Goal: Find specific page/section: Find specific page/section

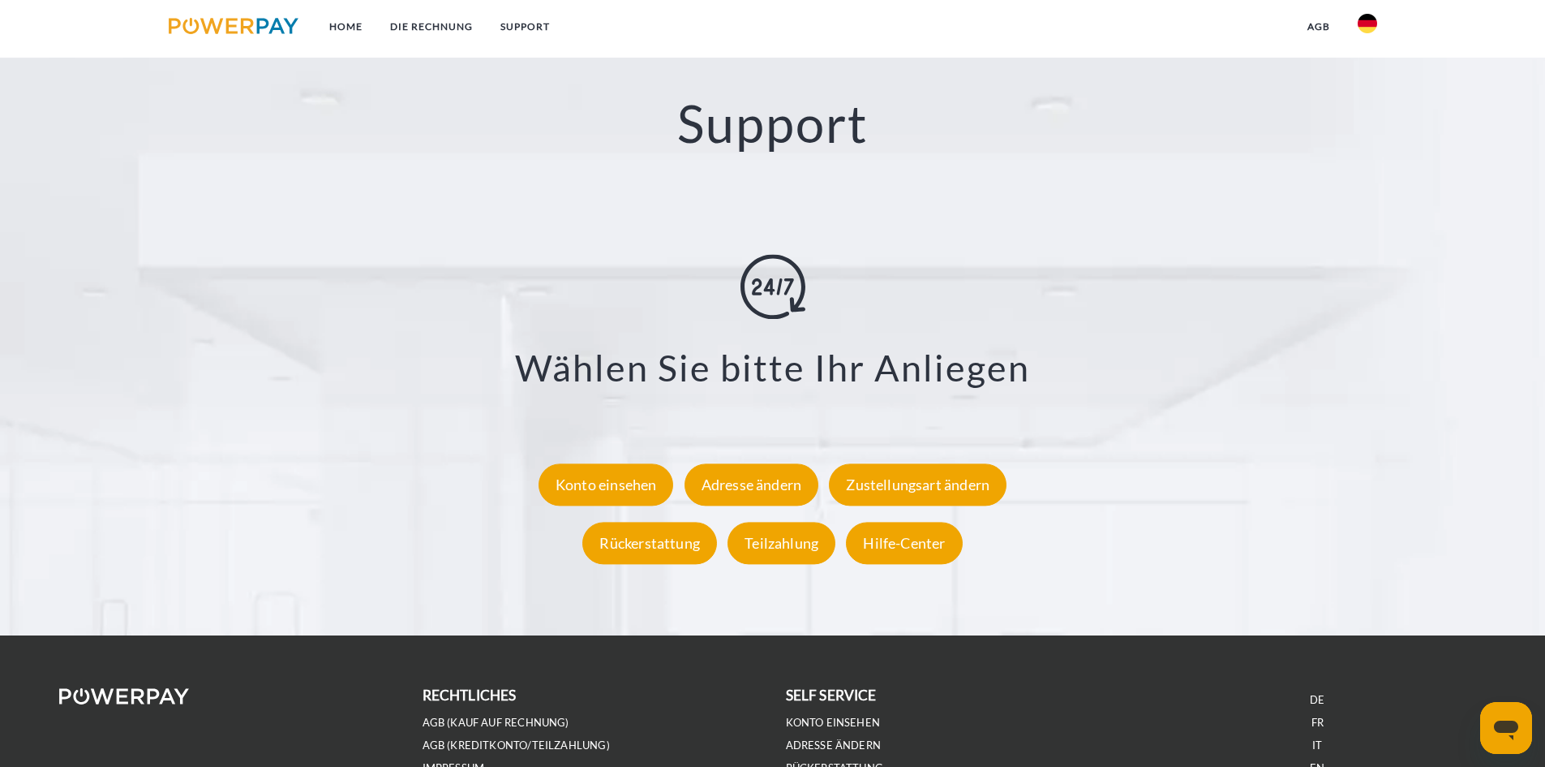
scroll to position [2839, 0]
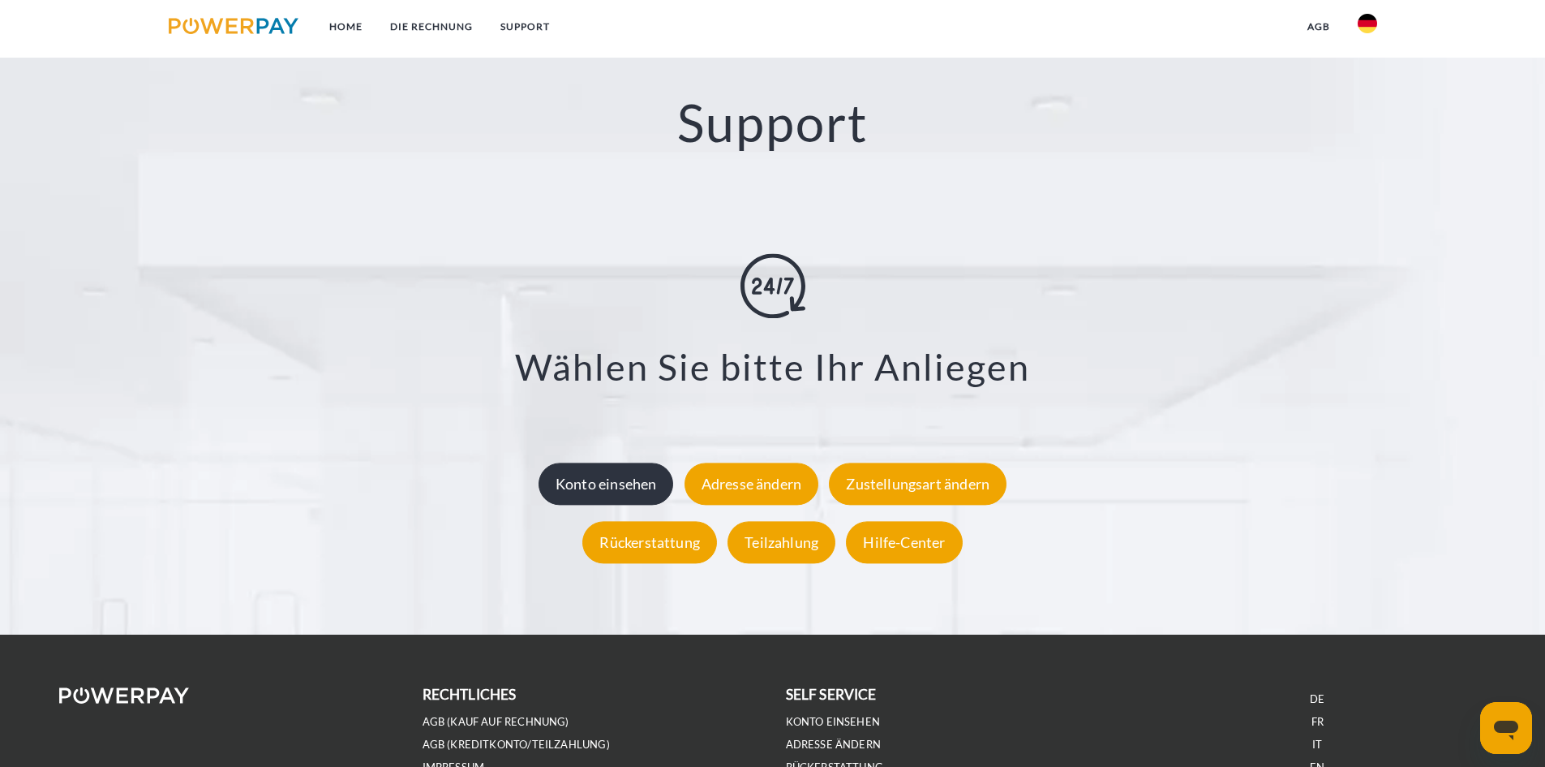
click at [617, 490] on div "Konto einsehen" at bounding box center [606, 483] width 135 height 42
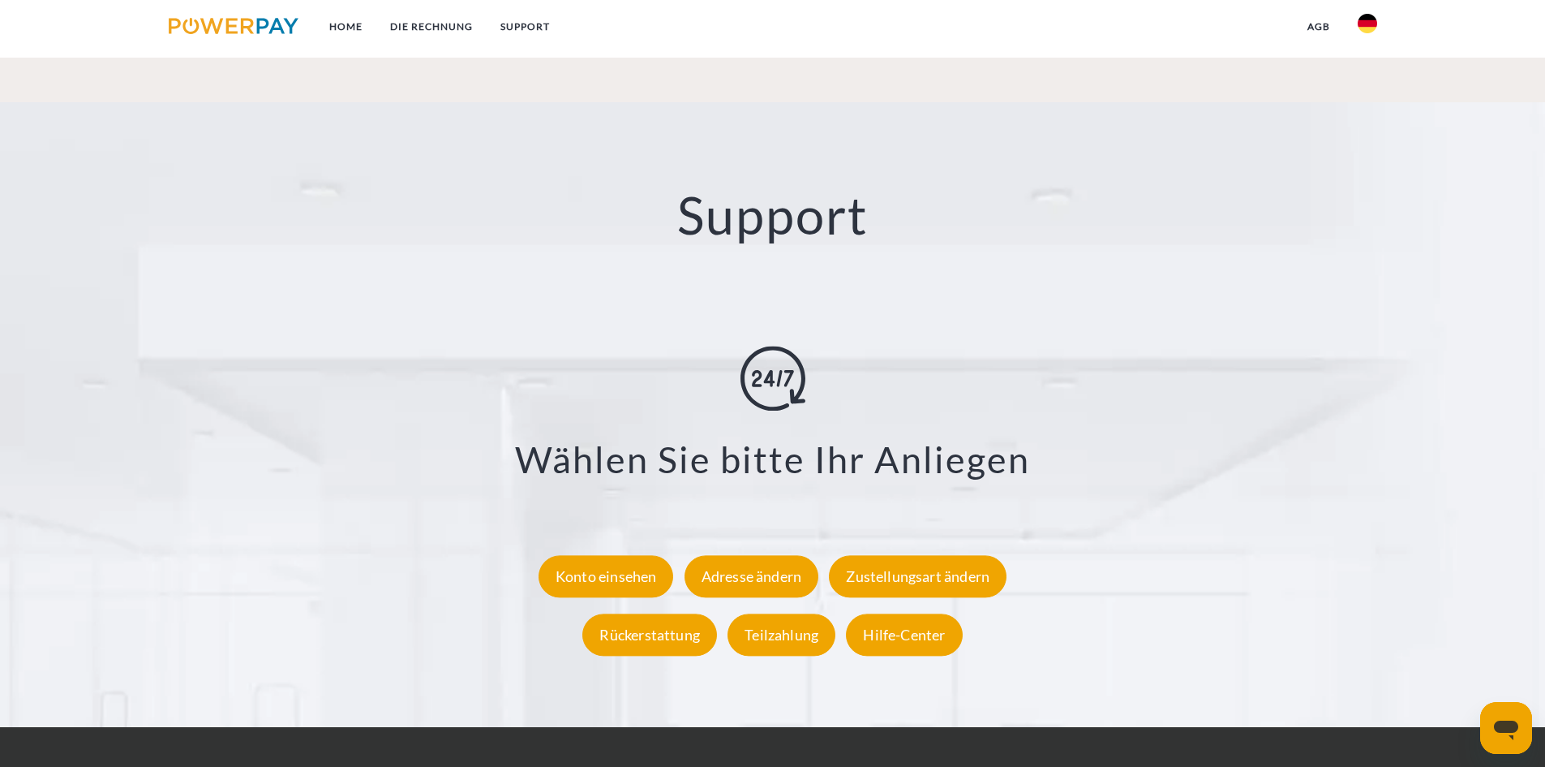
scroll to position [2988, 0]
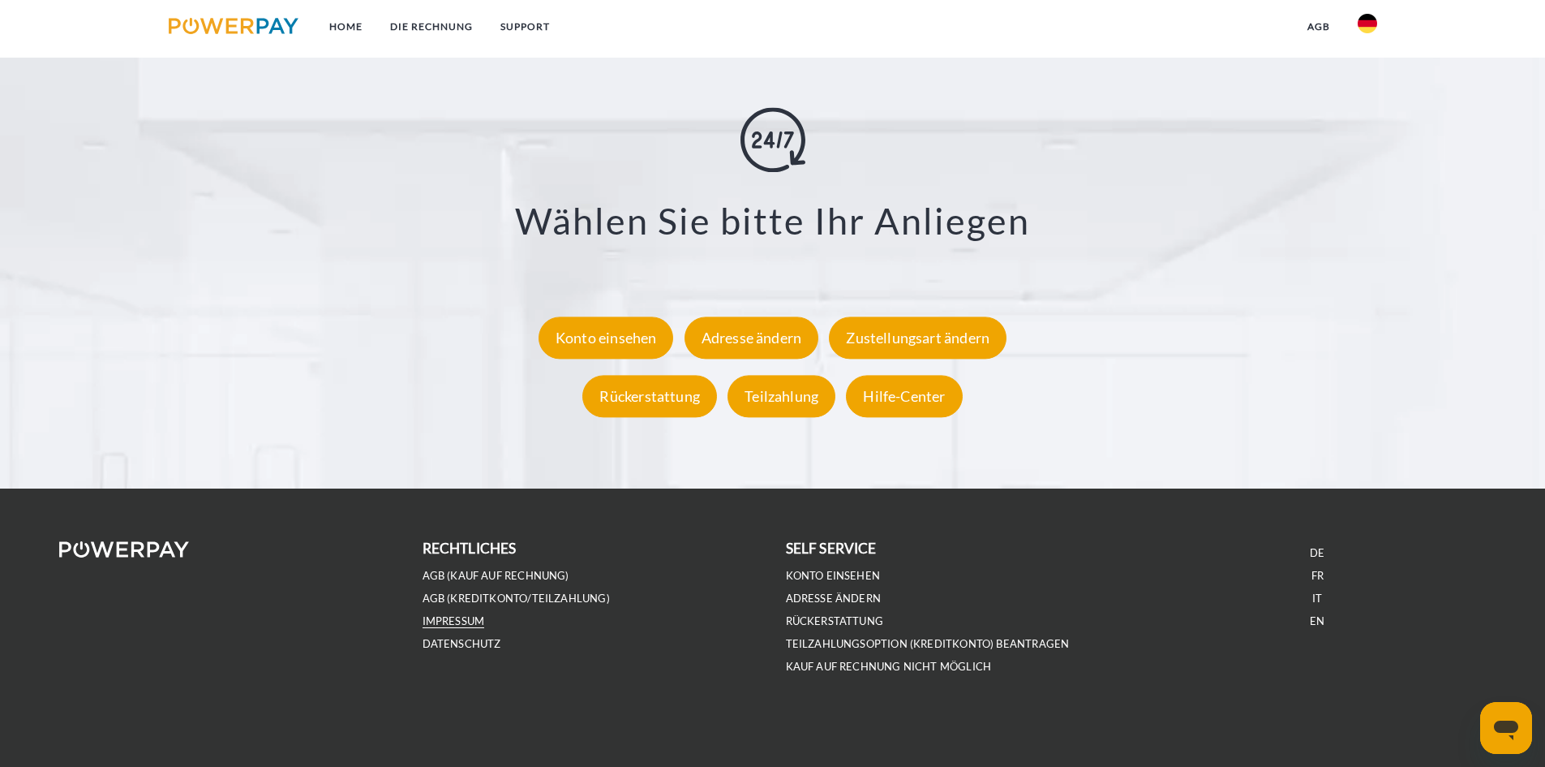
click at [448, 623] on link "IMPRESSUM" at bounding box center [454, 621] width 62 height 14
click at [913, 395] on div "Hilfe-Center" at bounding box center [904, 396] width 116 height 42
click at [654, 344] on div "Konto einsehen" at bounding box center [606, 337] width 135 height 42
